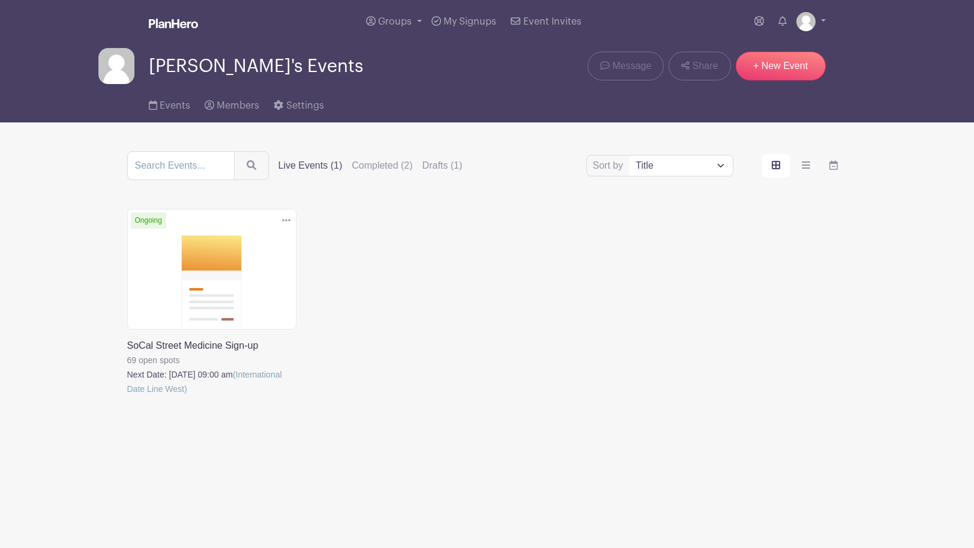
click at [127, 396] on link at bounding box center [127, 396] width 0 height 0
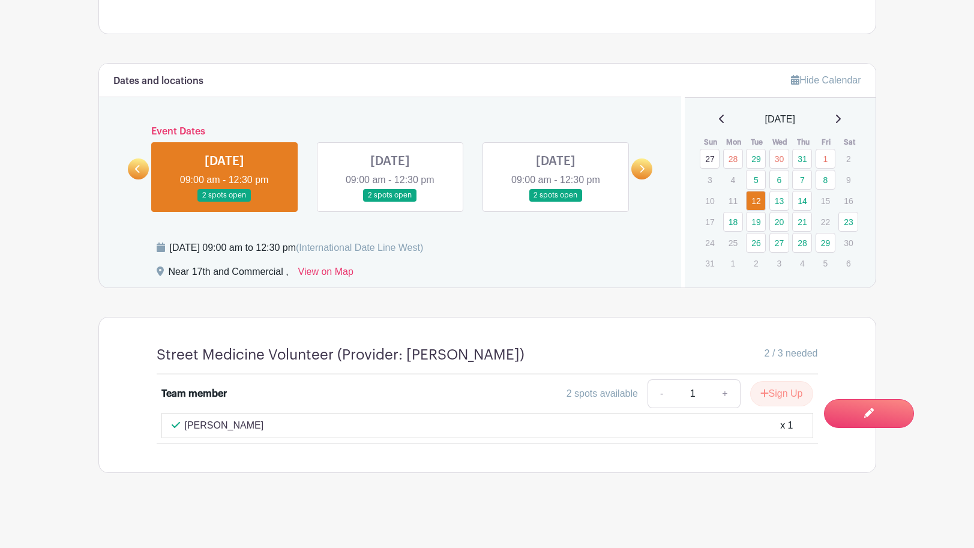
scroll to position [571, 0]
click at [781, 191] on link "13" at bounding box center [779, 201] width 20 height 20
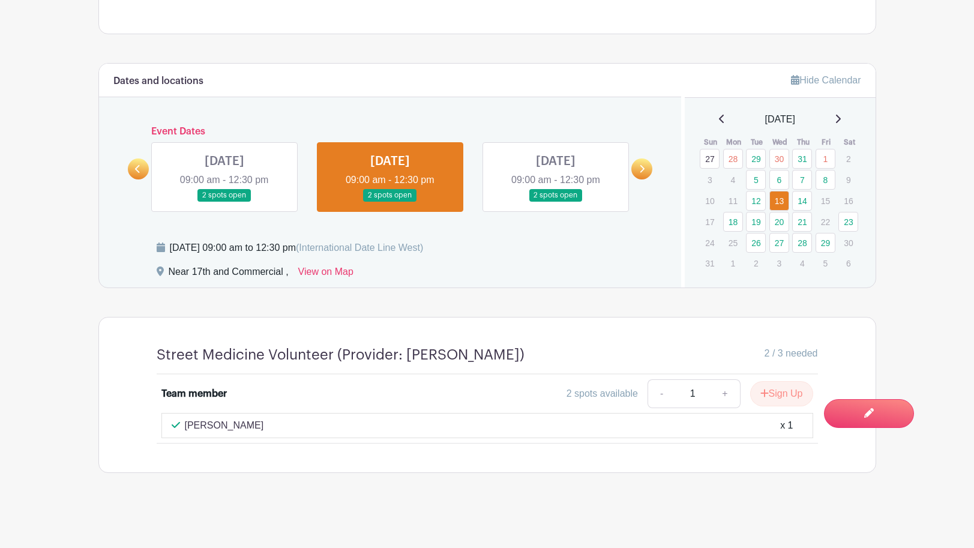
scroll to position [537, 0]
click at [798, 203] on link "14" at bounding box center [802, 201] width 20 height 20
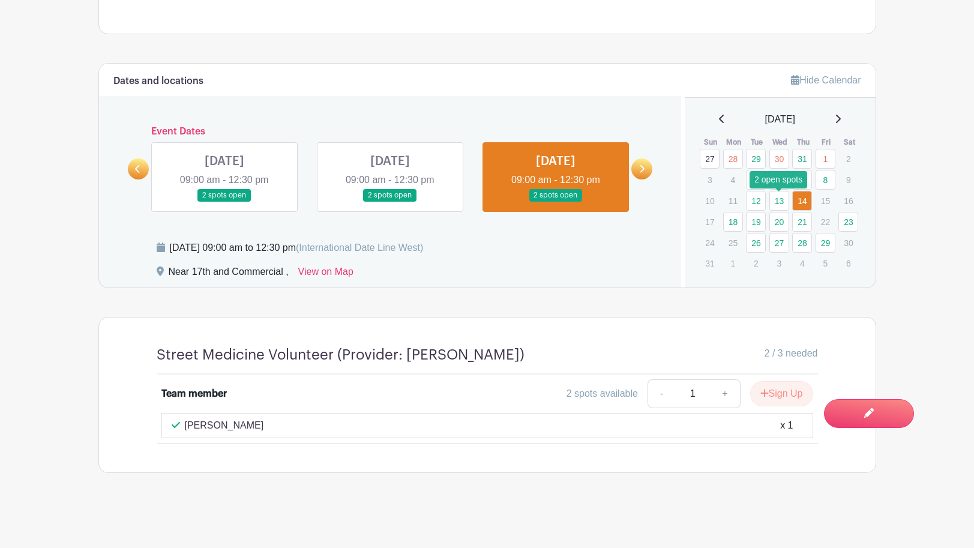
click at [776, 203] on link "13" at bounding box center [779, 201] width 20 height 20
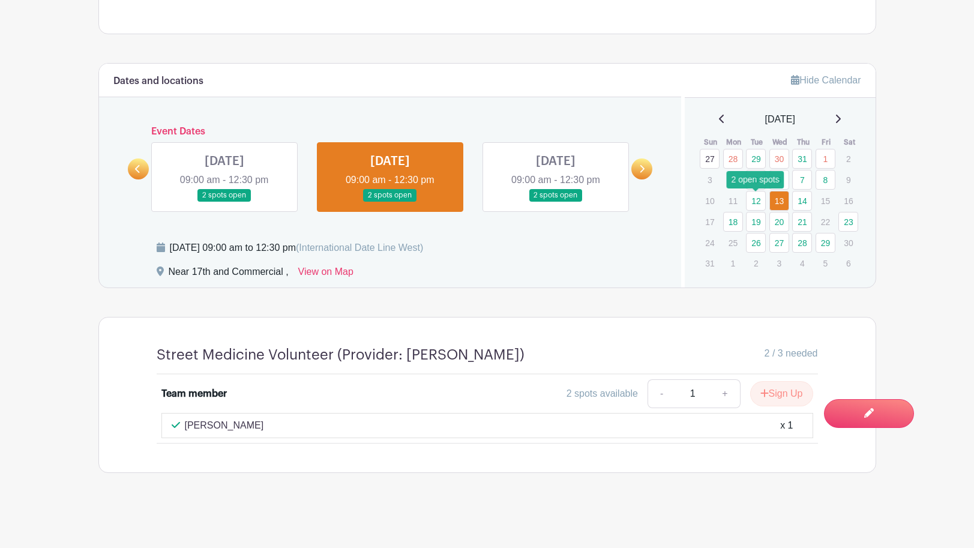
click at [761, 202] on link "12" at bounding box center [756, 201] width 20 height 20
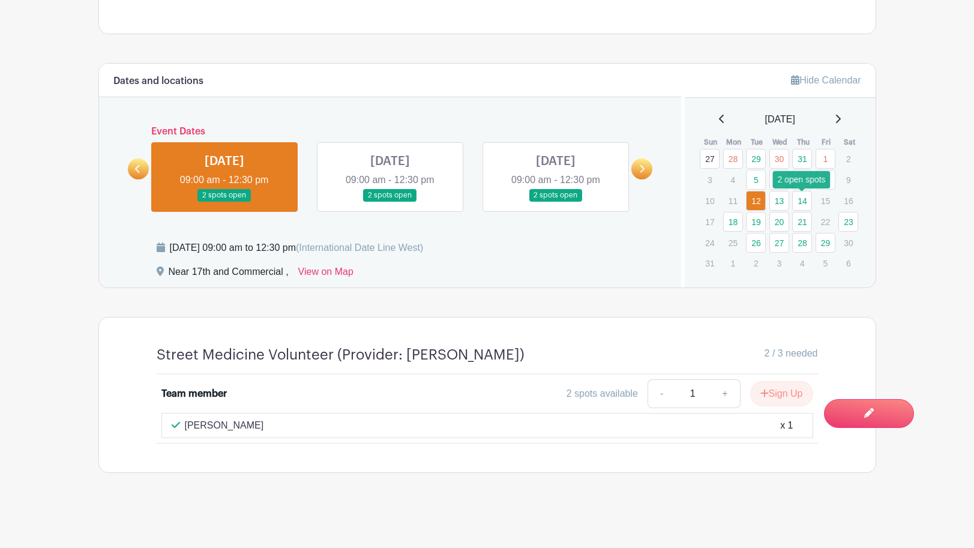
click at [804, 206] on link "14" at bounding box center [802, 201] width 20 height 20
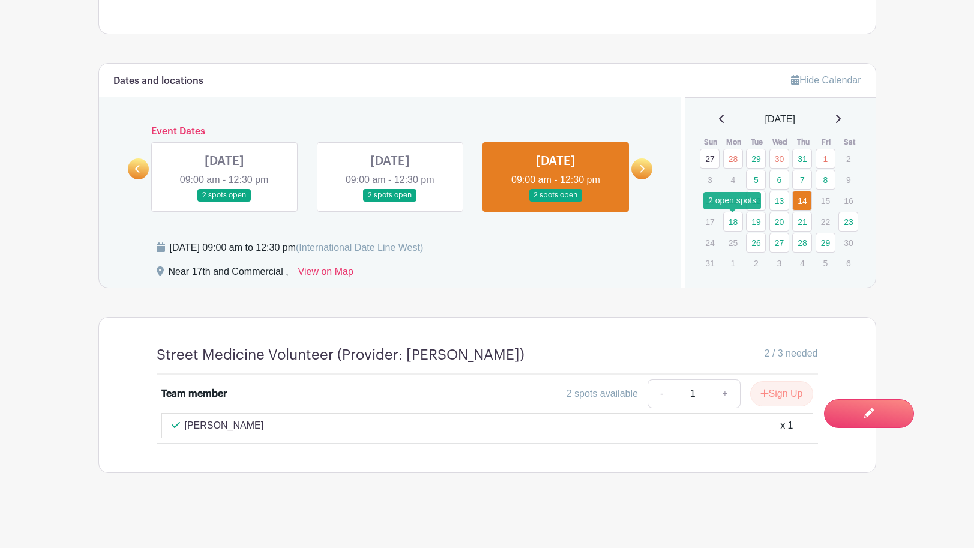
click at [734, 223] on link "18" at bounding box center [733, 222] width 20 height 20
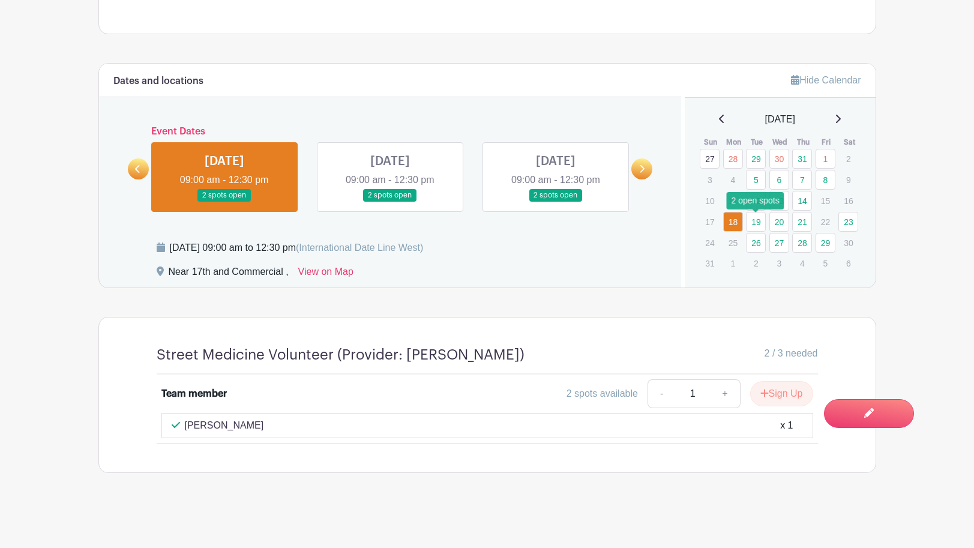
click at [759, 222] on link "19" at bounding box center [756, 222] width 20 height 20
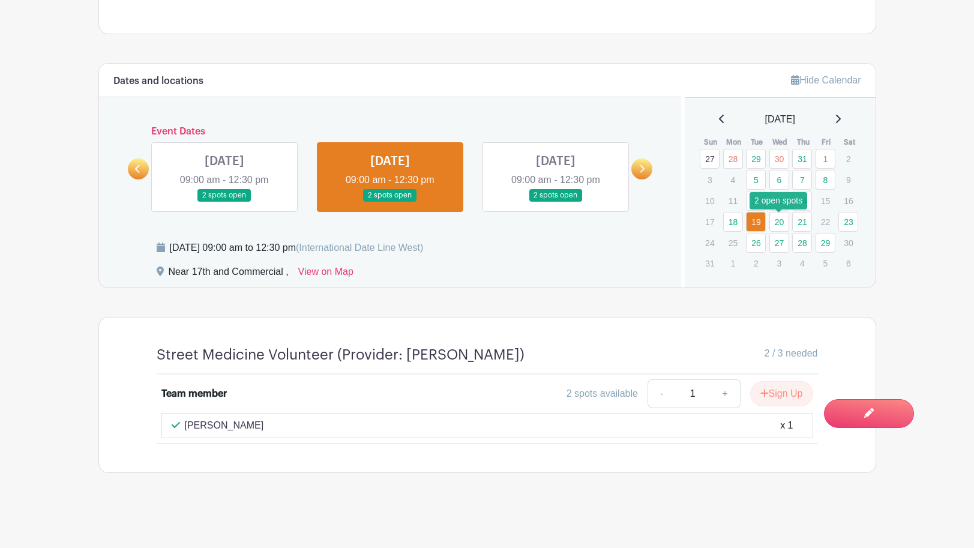
click at [785, 224] on link "20" at bounding box center [779, 222] width 20 height 20
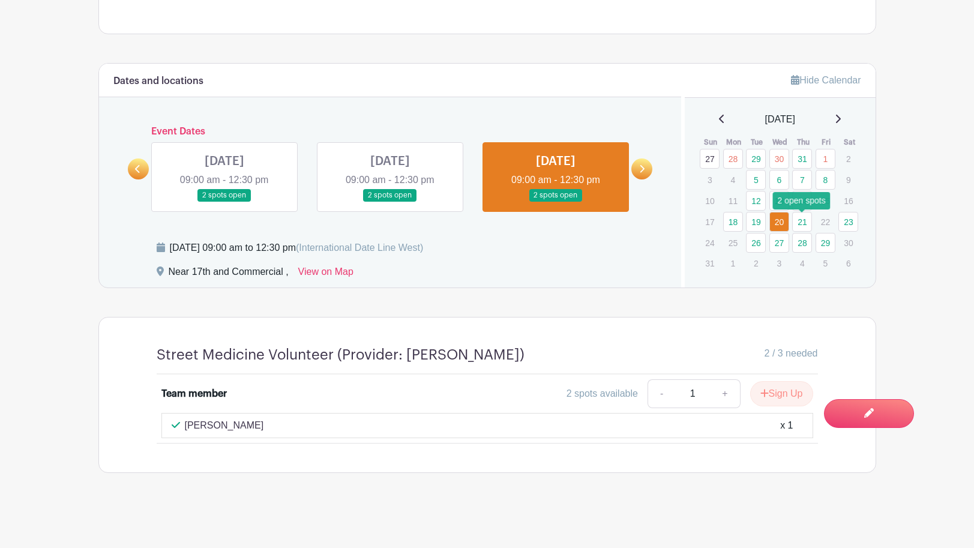
click at [801, 224] on link "21" at bounding box center [802, 222] width 20 height 20
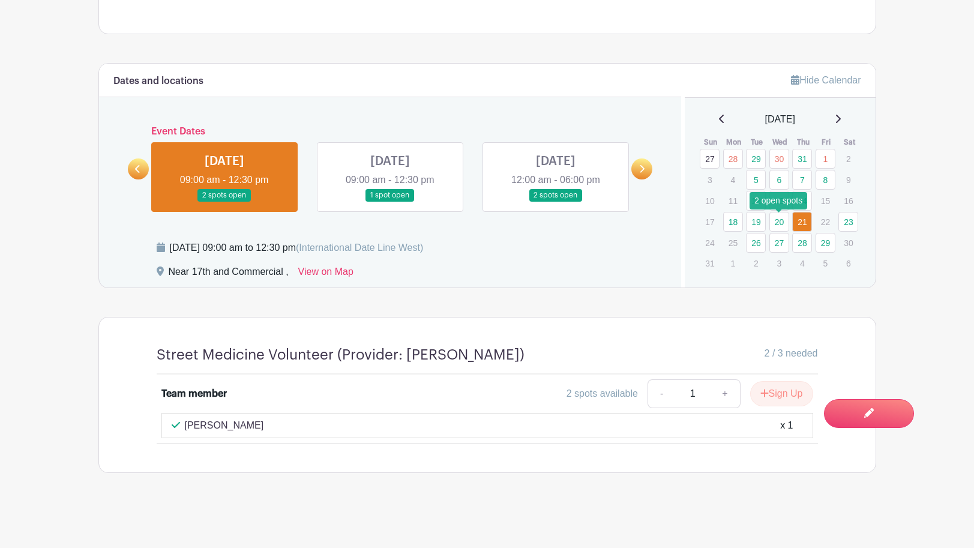
click at [780, 223] on link "20" at bounding box center [779, 222] width 20 height 20
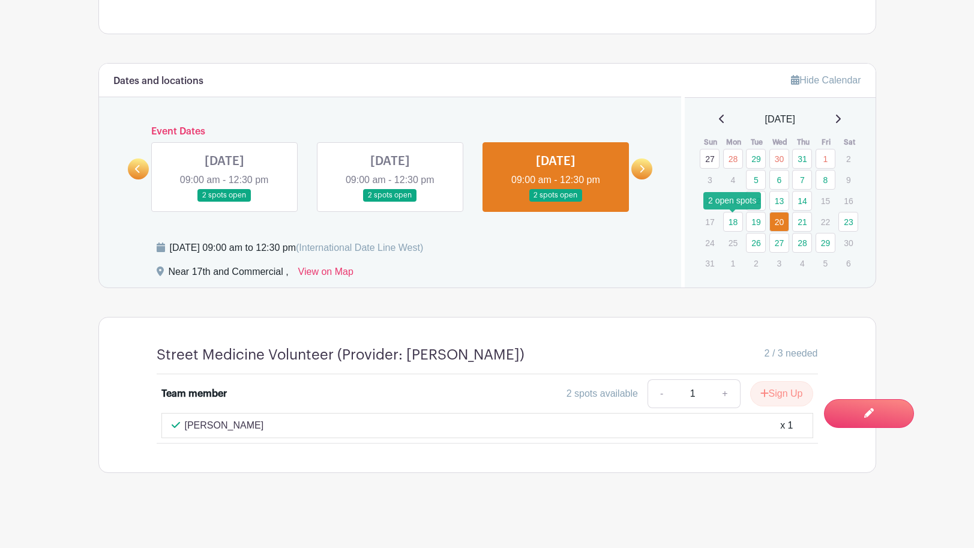
click at [735, 221] on link "18" at bounding box center [733, 222] width 20 height 20
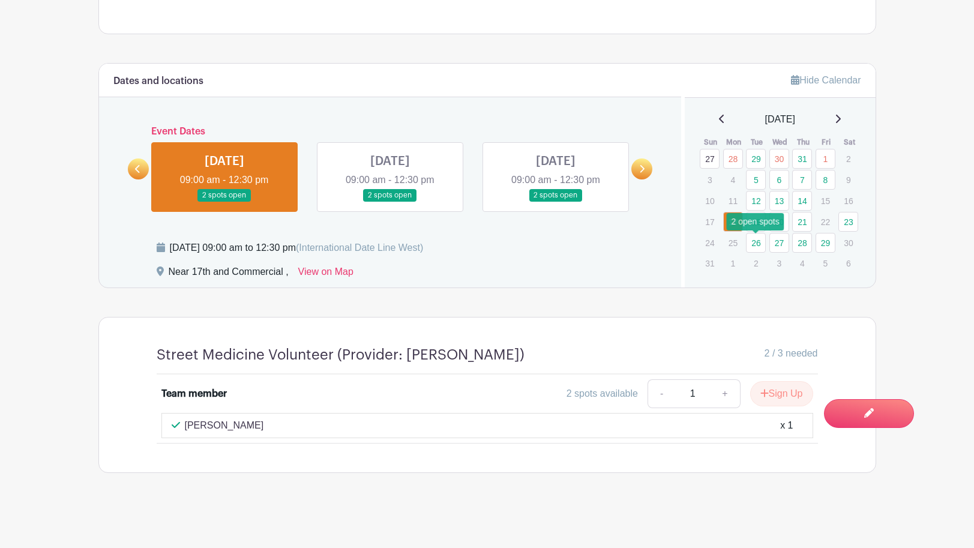
click at [757, 244] on link "26" at bounding box center [756, 243] width 20 height 20
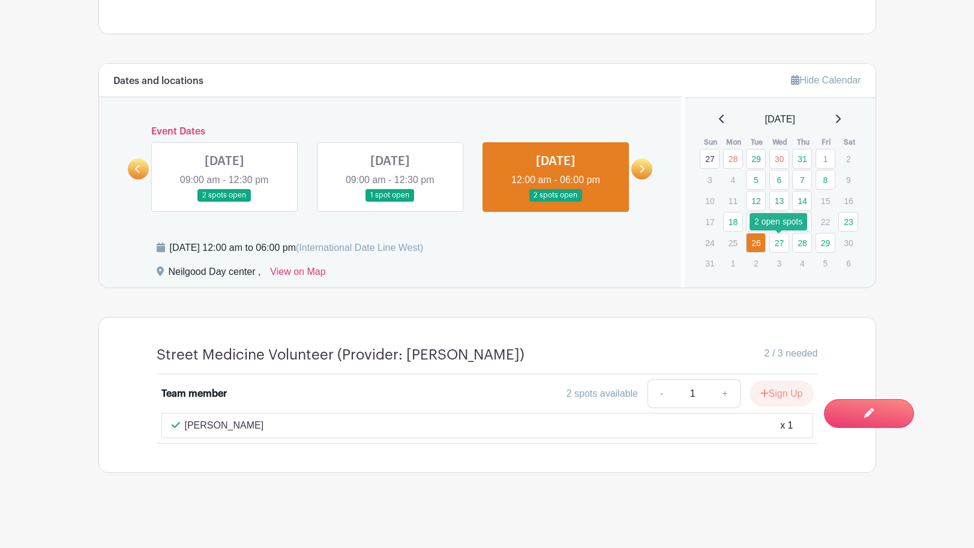
click at [777, 246] on link "27" at bounding box center [779, 243] width 20 height 20
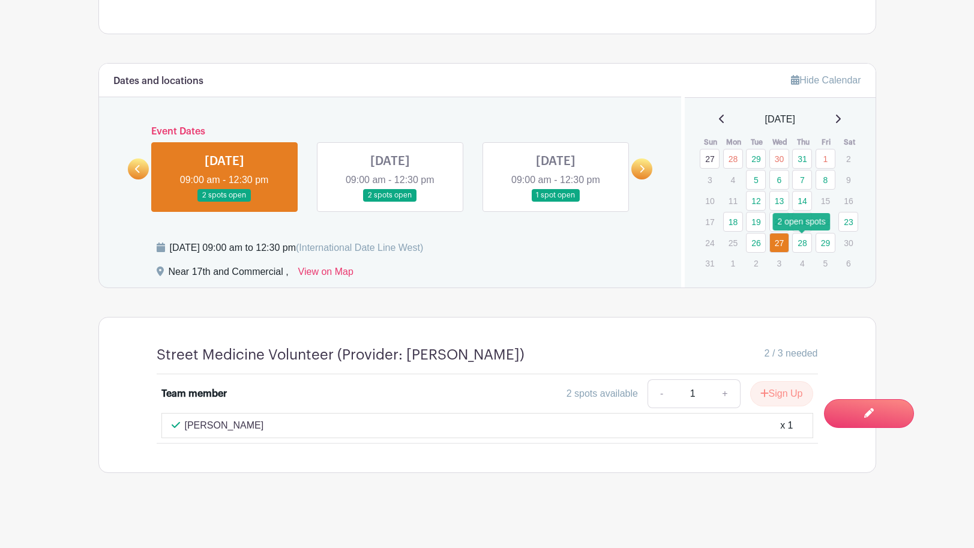
click at [802, 246] on link "28" at bounding box center [802, 243] width 20 height 20
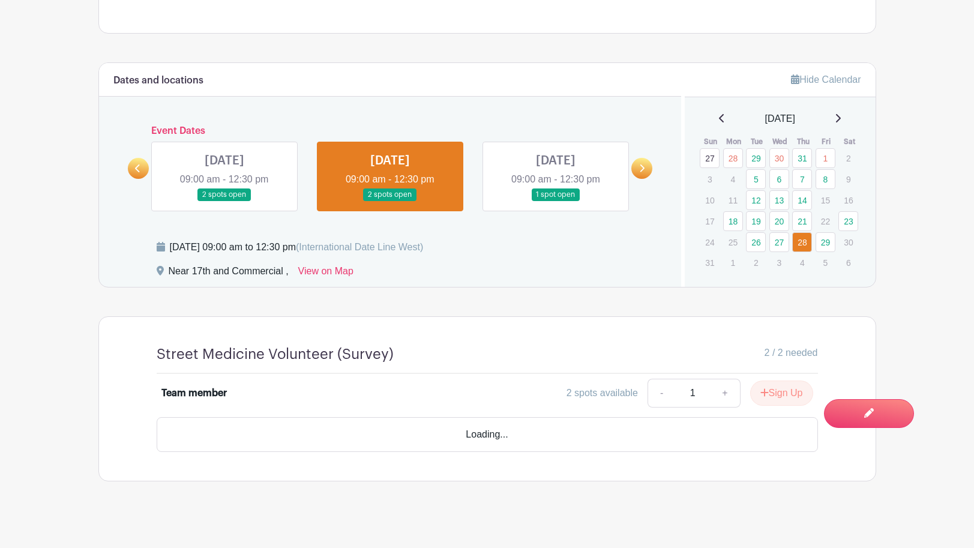
scroll to position [512, 0]
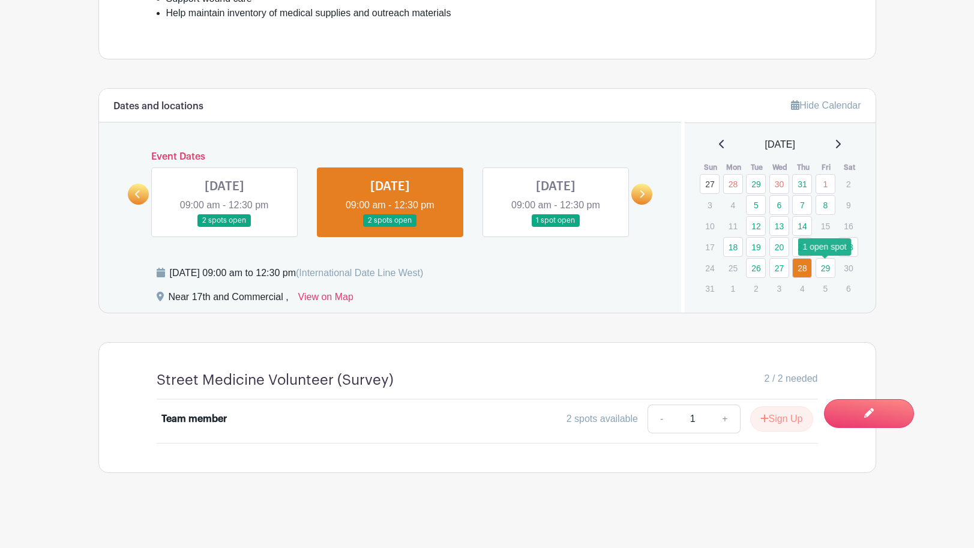
click at [827, 261] on link "29" at bounding box center [825, 268] width 20 height 20
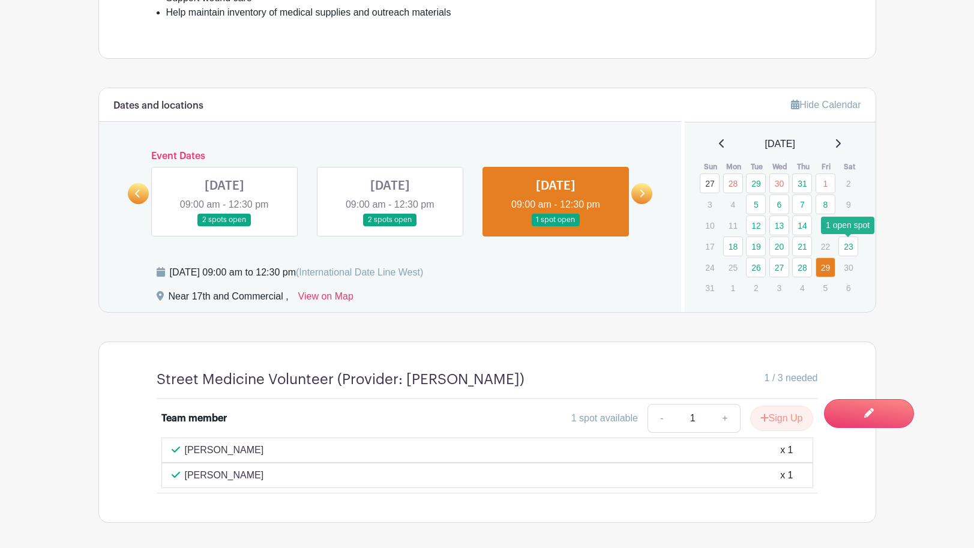
click at [846, 246] on link "23" at bounding box center [848, 246] width 20 height 20
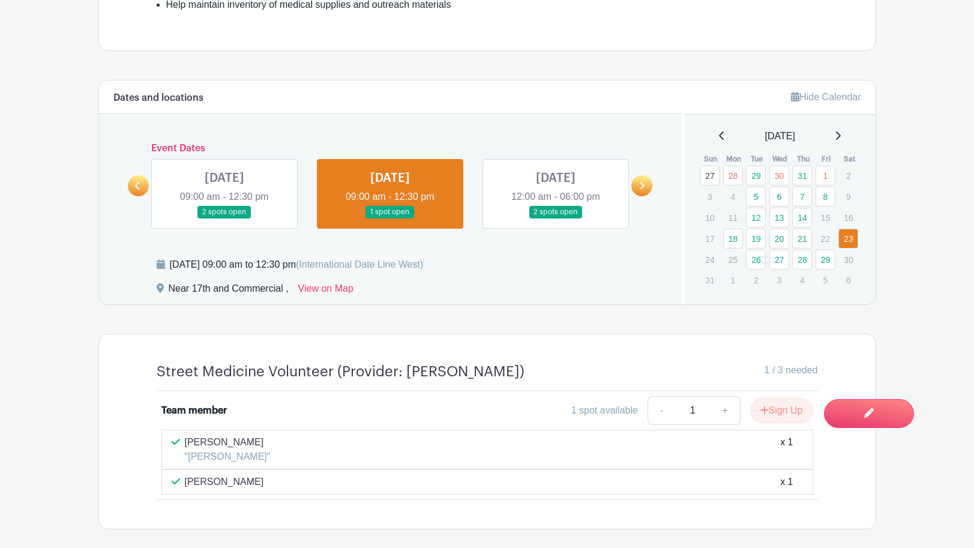
scroll to position [520, 0]
click at [804, 220] on link "14" at bounding box center [802, 217] width 20 height 20
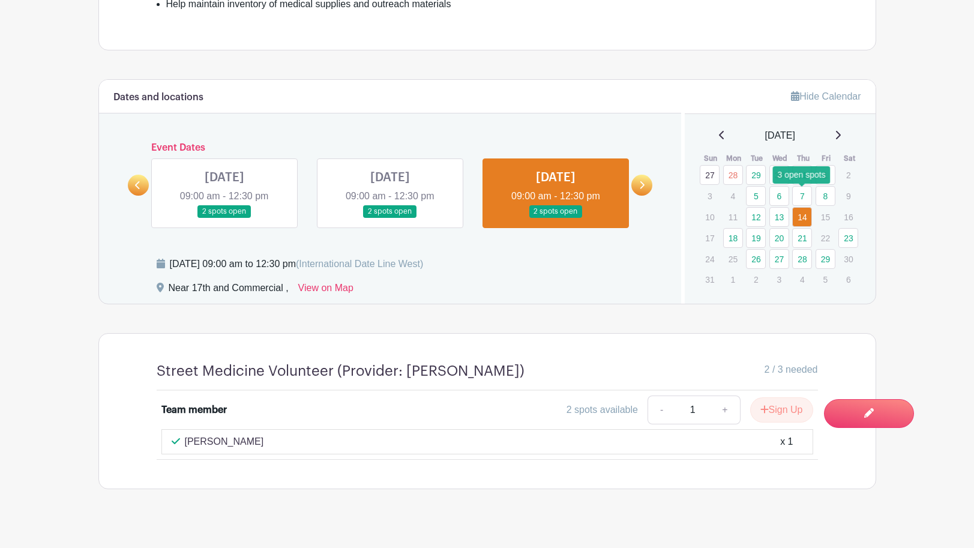
click at [803, 202] on link "7" at bounding box center [802, 196] width 20 height 20
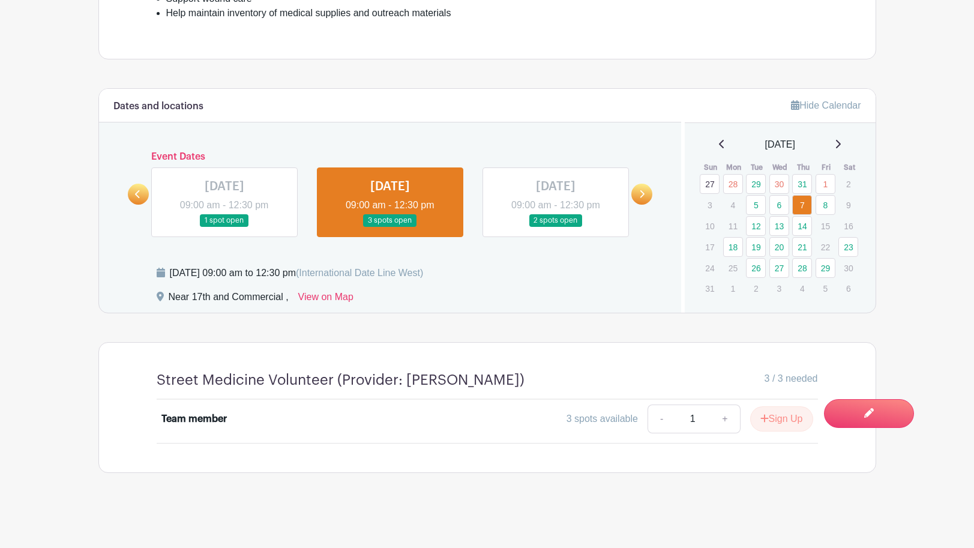
scroll to position [512, 0]
